Goal: Task Accomplishment & Management: Complete application form

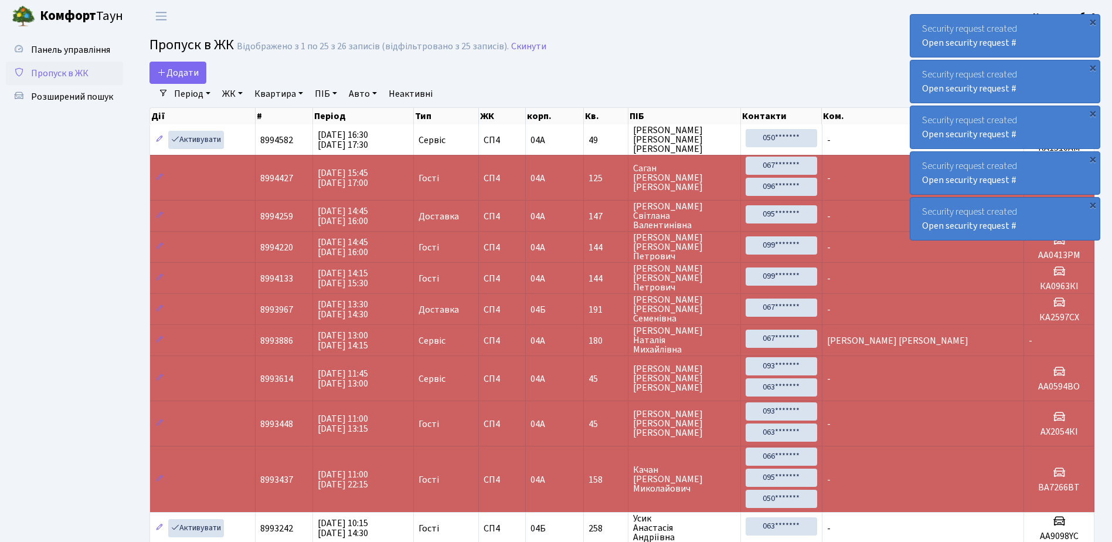
select select "25"
click at [106, 79] on link "Пропуск в ЖК" at bounding box center [64, 73] width 117 height 23
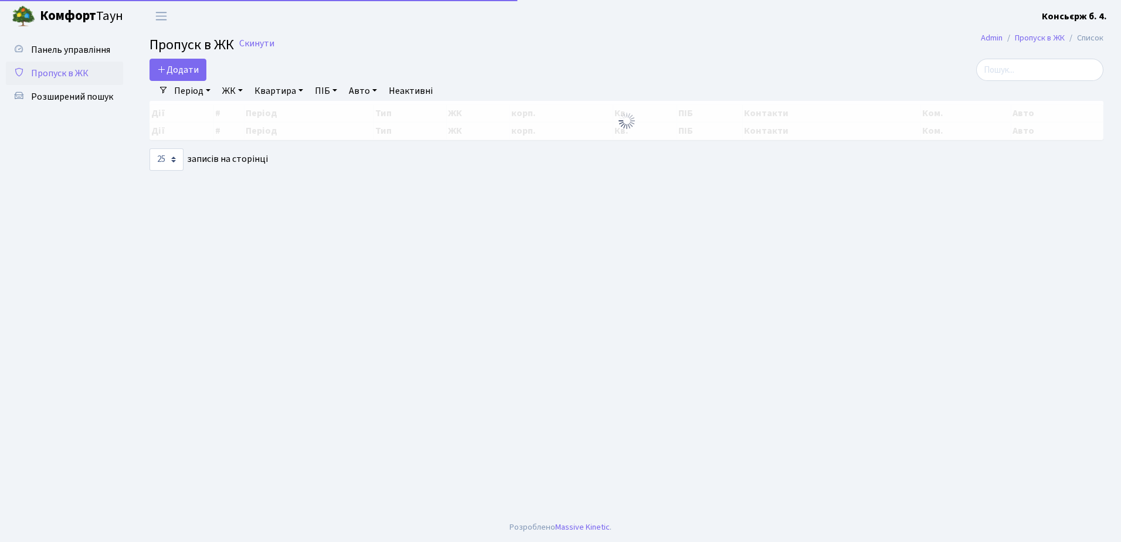
select select "25"
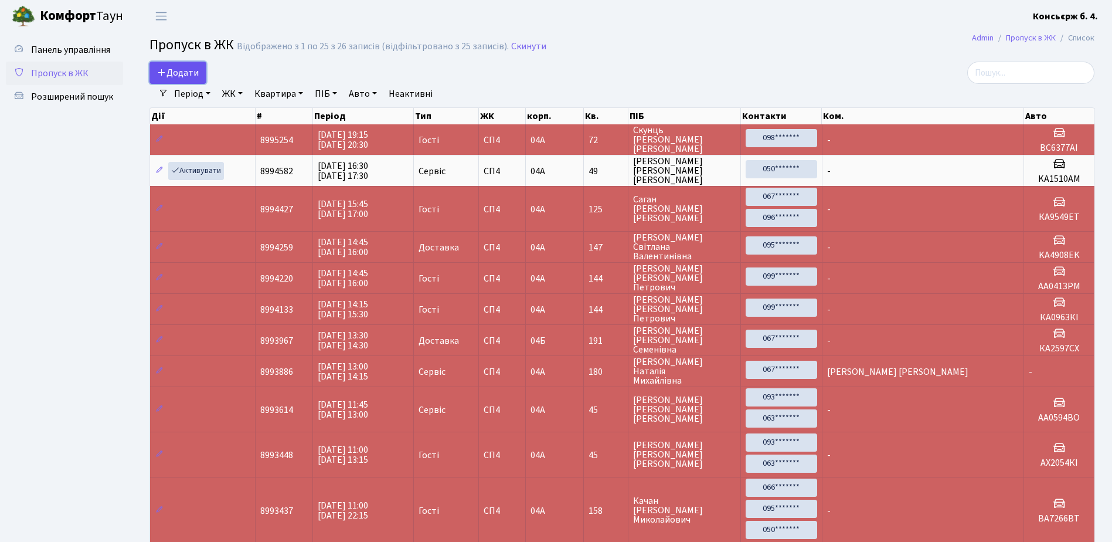
click at [155, 69] on link "Додати" at bounding box center [177, 73] width 57 height 22
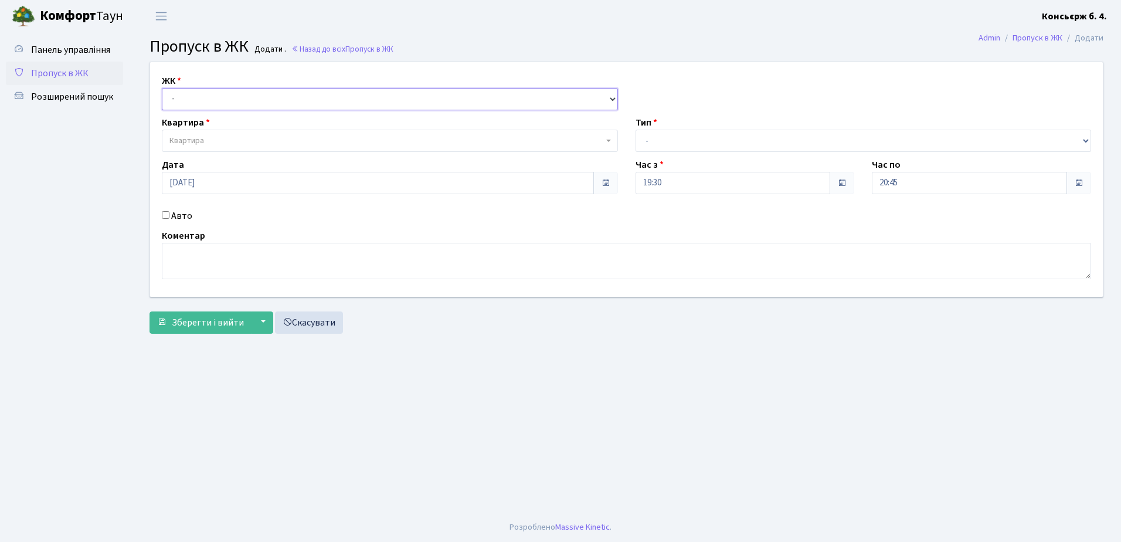
click at [324, 98] on select "- СП4, Столичне шосе, 5" at bounding box center [390, 99] width 456 height 22
select select "325"
click at [162, 88] on select "- СП4, Столичне шосе, 5" at bounding box center [390, 99] width 456 height 22
select select
click at [210, 132] on span "Квартира" at bounding box center [390, 141] width 456 height 22
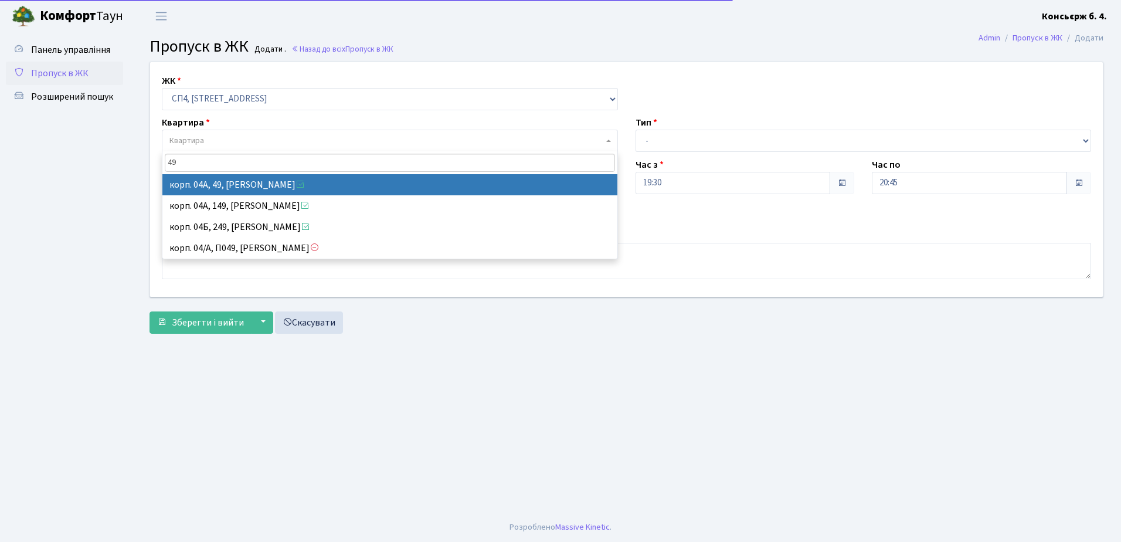
type input "49"
select select "21077"
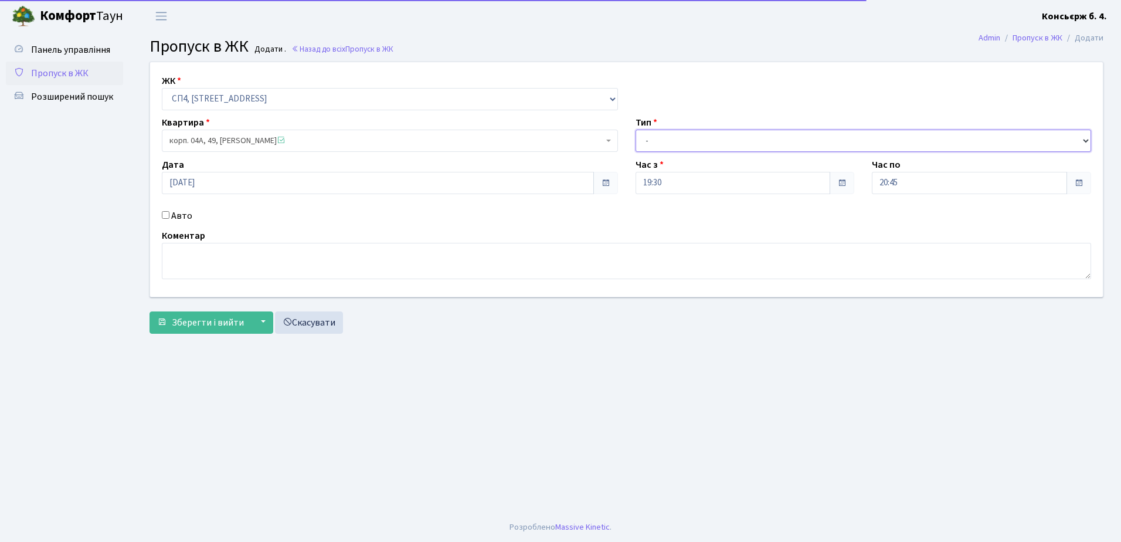
click at [697, 135] on select "- Доставка Таксі Гості Сервіс" at bounding box center [863, 141] width 456 height 22
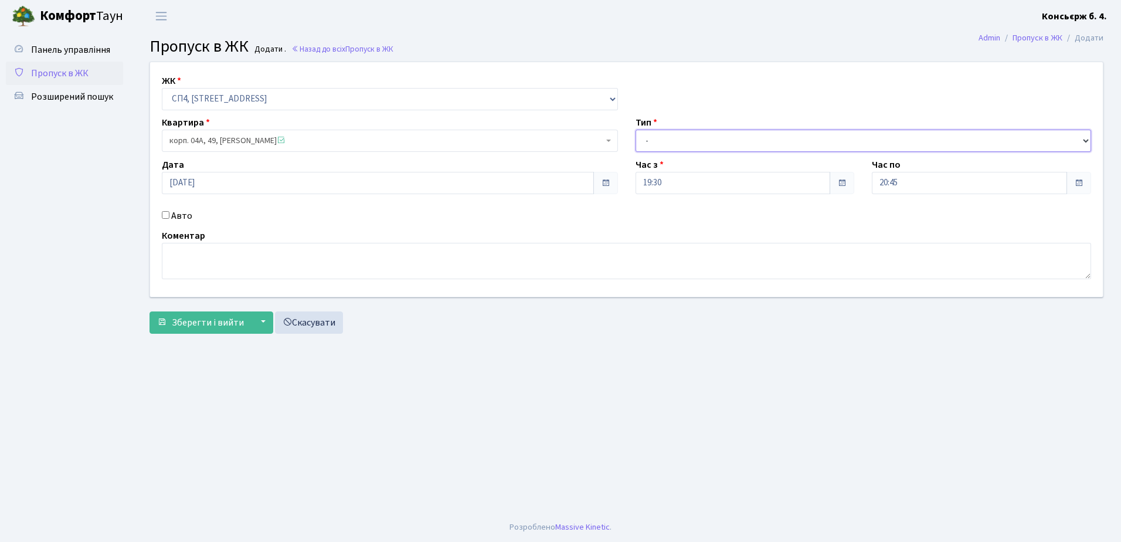
select select "18"
click at [635, 130] on select "- Доставка Таксі Гості Сервіс" at bounding box center [863, 141] width 456 height 22
click at [164, 217] on input "Авто" at bounding box center [166, 215] width 8 height 8
checkbox input "true"
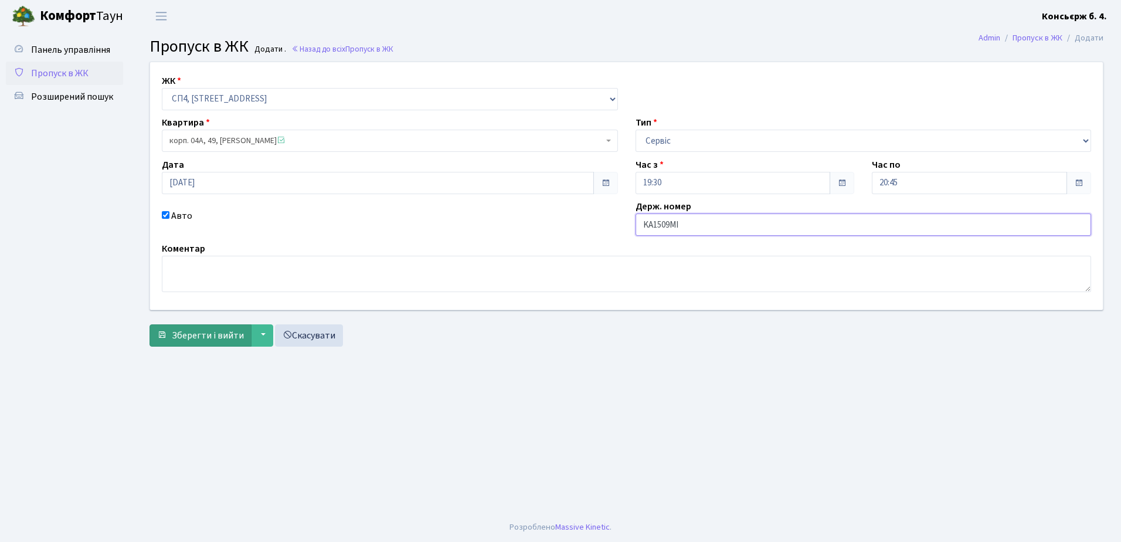
type input "KA1509MI"
click at [205, 338] on span "Зберегти і вийти" at bounding box center [208, 335] width 72 height 13
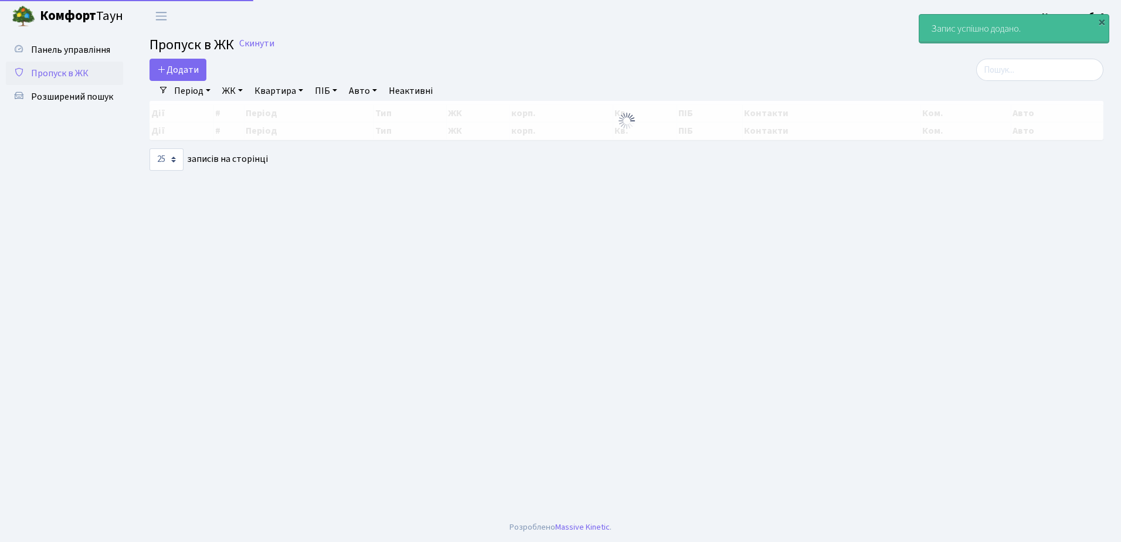
select select "25"
